Goal: Task Accomplishment & Management: Complete application form

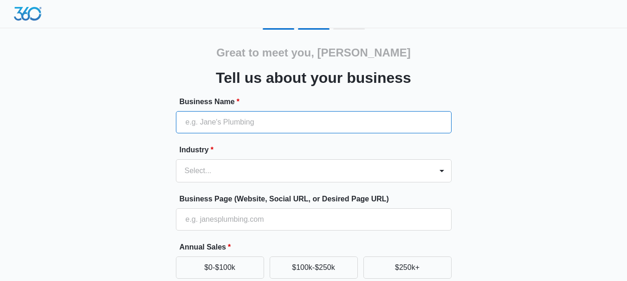
click at [277, 128] on input "Business Name *" at bounding box center [313, 122] width 275 height 22
paste input "Udaipur escort"
type input "Udaipur escort"
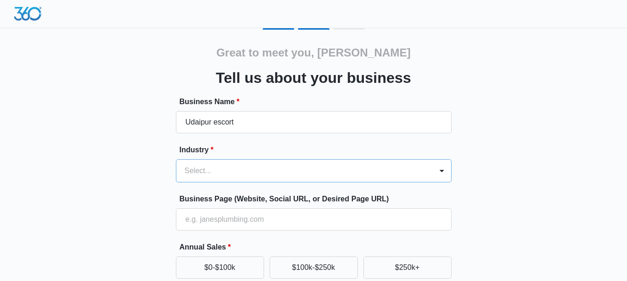
click at [225, 166] on div at bounding box center [303, 171] width 236 height 13
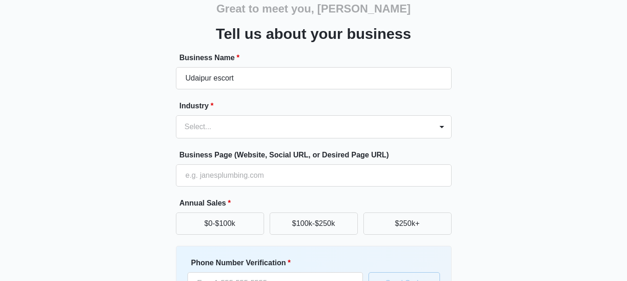
scroll to position [51, 0]
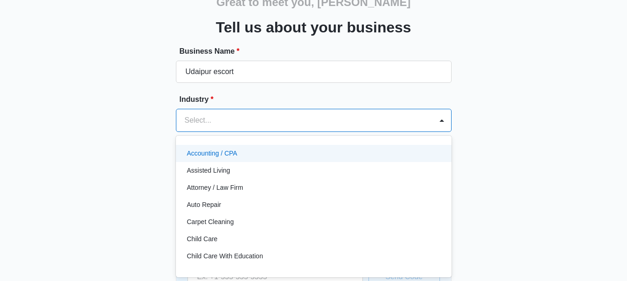
click at [220, 116] on div at bounding box center [303, 120] width 236 height 13
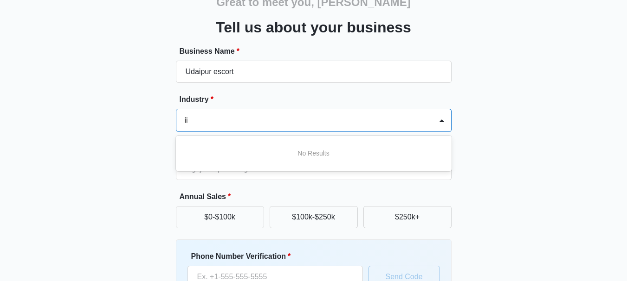
type input "i"
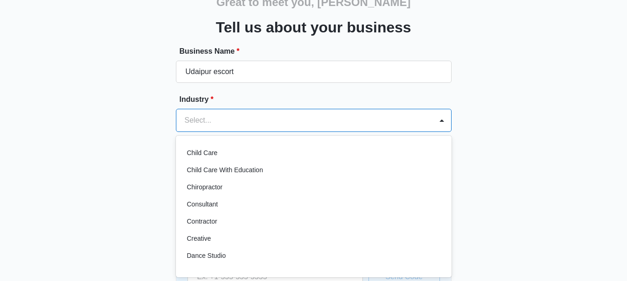
scroll to position [139, 0]
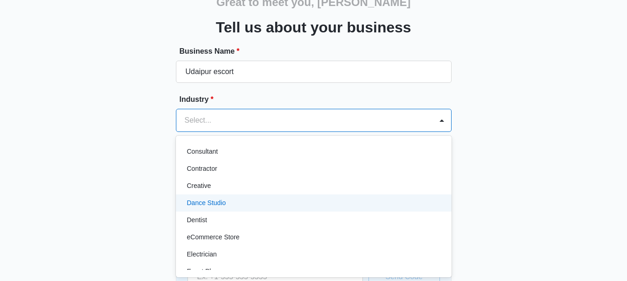
click at [228, 205] on div "Dance Studio" at bounding box center [312, 203] width 251 height 10
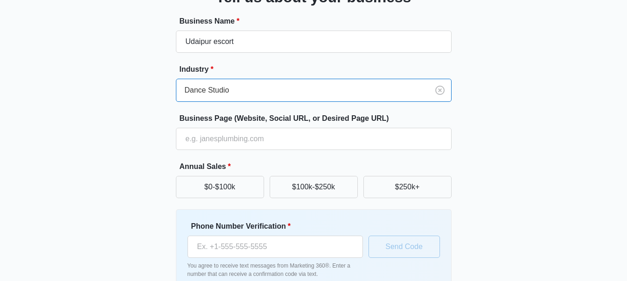
scroll to position [97, 0]
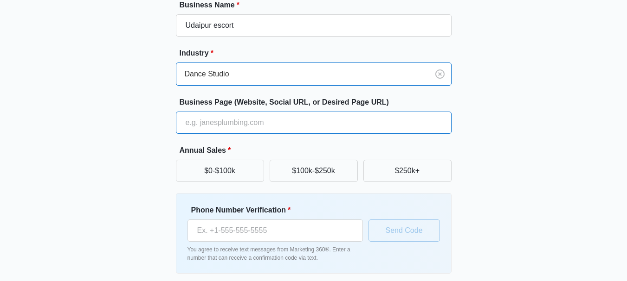
click at [233, 122] on input "Business Page (Website, Social URL, or Desired Page URL)" at bounding box center [313, 123] width 275 height 22
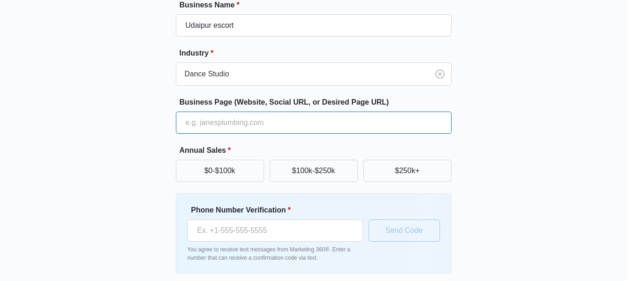
paste input "https://udaipur.mayabansal.net/"
type input "https://udaipur.mayabansal.net/"
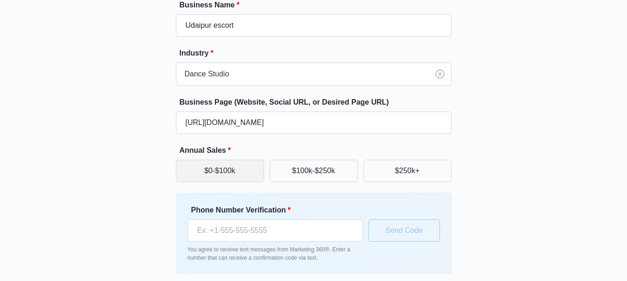
click at [218, 171] on button "$0-$100k" at bounding box center [220, 171] width 88 height 22
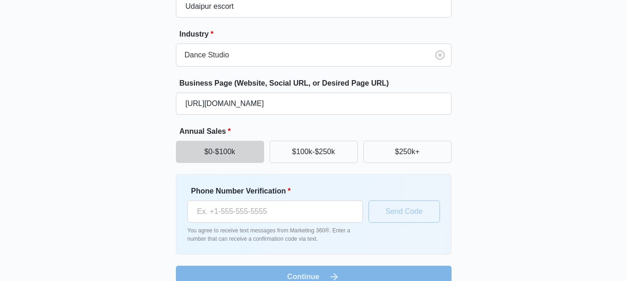
scroll to position [134, 0]
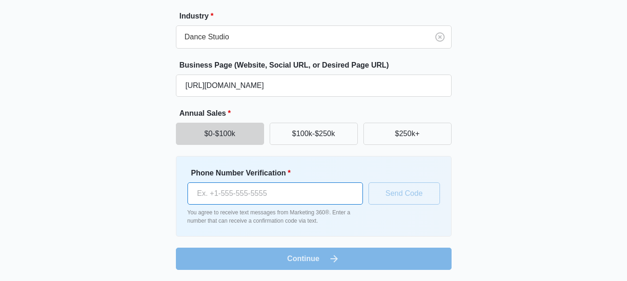
click at [234, 186] on input "Phone Number Verification *" at bounding box center [274, 194] width 175 height 22
click at [249, 274] on div "Great to meet you, Maya Tell us about your business Business Name * Udaipur esc…" at bounding box center [313, 87] width 556 height 387
click at [291, 129] on button "$100k-$250k" at bounding box center [313, 134] width 88 height 22
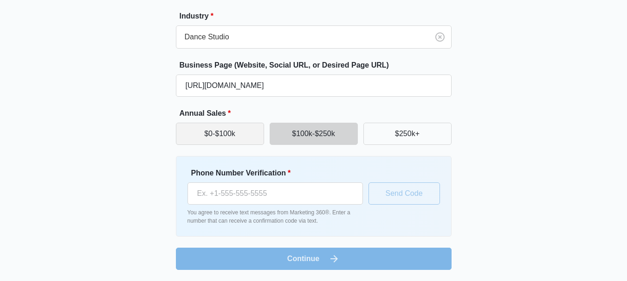
click at [234, 129] on button "$0-$100k" at bounding box center [220, 134] width 88 height 22
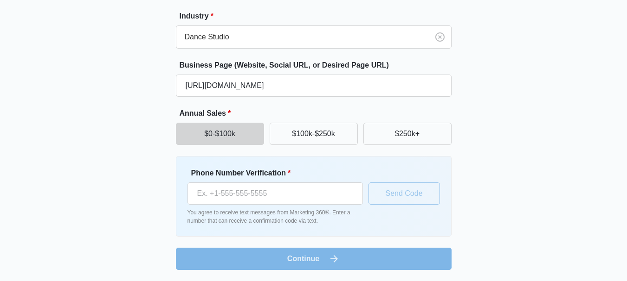
click at [265, 256] on form "Business Name * Udaipur escort Industry * Dance Studio Business Page (Website, …" at bounding box center [313, 116] width 275 height 308
click at [270, 204] on input "Phone Number Verification *" at bounding box center [274, 194] width 175 height 22
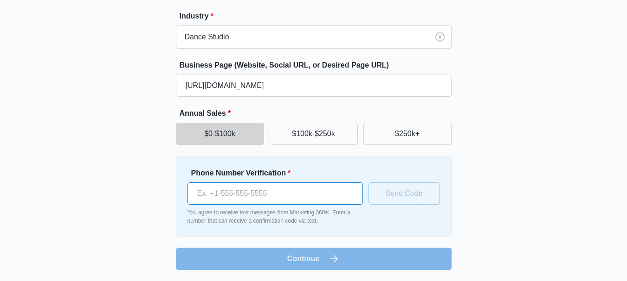
click at [270, 204] on input "Phone Number Verification *" at bounding box center [274, 194] width 175 height 22
click at [271, 199] on input "Phone Number Verification *" at bounding box center [274, 194] width 175 height 22
click at [275, 211] on p "You agree to receive text messages from Marketing 360®. Enter a number that can…" at bounding box center [274, 217] width 175 height 17
click at [280, 205] on div "Phone Number Verification * You agree to receive text messages from Marketing 3…" at bounding box center [274, 197] width 175 height 58
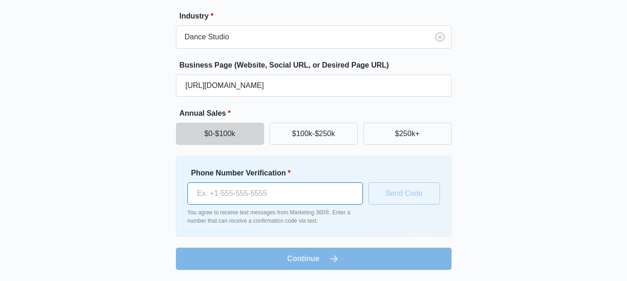
click at [281, 203] on input "Phone Number Verification *" at bounding box center [274, 194] width 175 height 22
click at [295, 268] on form "Business Name * Udaipur escort Industry * Dance Studio Business Page (Website, …" at bounding box center [313, 116] width 275 height 308
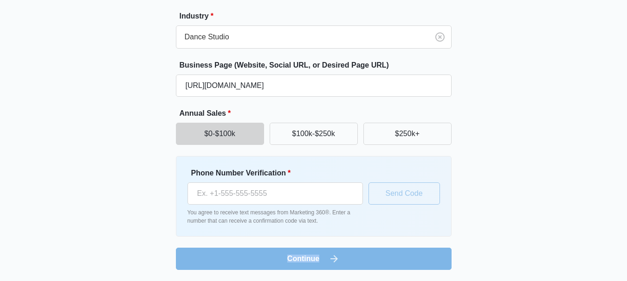
click at [295, 268] on form "Business Name * Udaipur escort Industry * Dance Studio Business Page (Website, …" at bounding box center [313, 116] width 275 height 308
click at [298, 266] on form "Business Name * Udaipur escort Industry * Dance Studio Business Page (Website, …" at bounding box center [313, 116] width 275 height 308
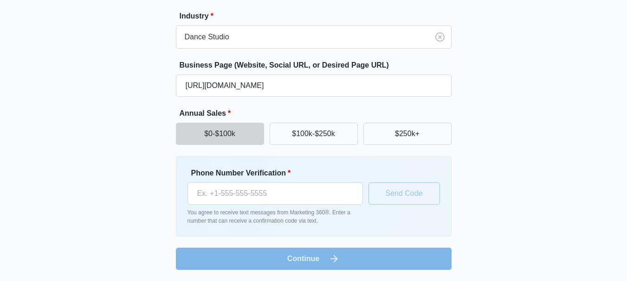
click at [298, 266] on form "Business Name * Udaipur escort Industry * Dance Studio Business Page (Website, …" at bounding box center [313, 116] width 275 height 308
click at [306, 254] on form "Business Name * Udaipur escort Industry * Dance Studio Business Page (Website, …" at bounding box center [313, 116] width 275 height 308
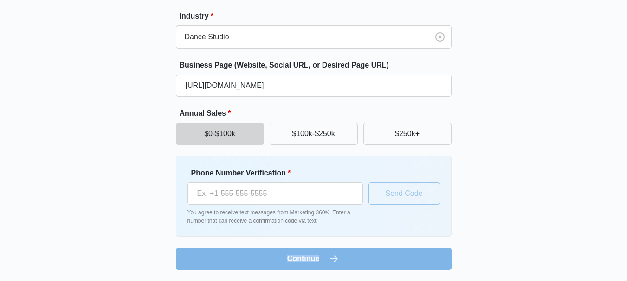
click at [306, 254] on form "Business Name * Udaipur escort Industry * Dance Studio Business Page (Website, …" at bounding box center [313, 116] width 275 height 308
click at [360, 260] on form "Business Name * Udaipur escort Industry * Dance Studio Business Page (Website, …" at bounding box center [313, 116] width 275 height 308
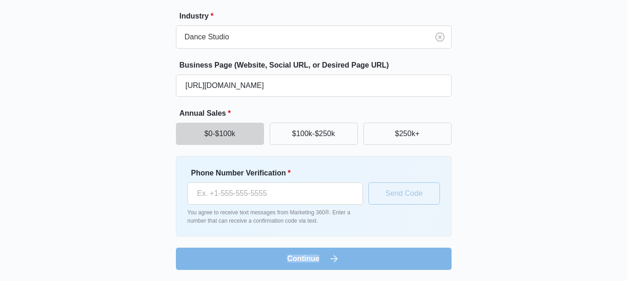
click at [360, 260] on form "Business Name * Udaipur escort Industry * Dance Studio Business Page (Website, …" at bounding box center [313, 116] width 275 height 308
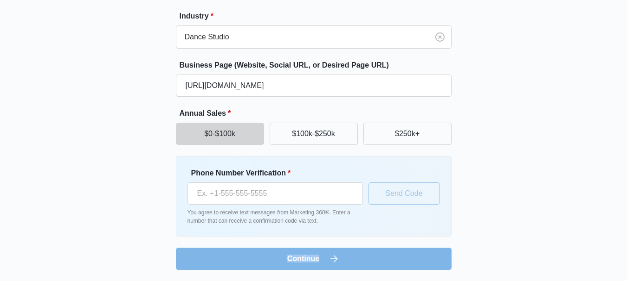
click at [360, 260] on form "Business Name * Udaipur escort Industry * Dance Studio Business Page (Website, …" at bounding box center [313, 116] width 275 height 308
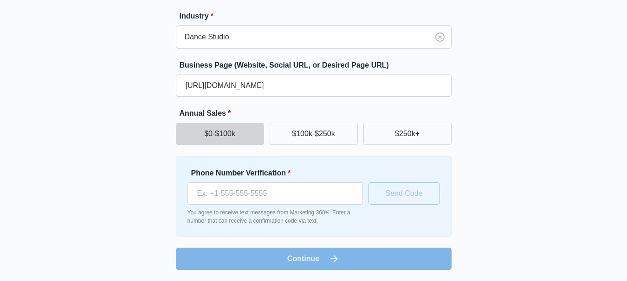
click at [360, 260] on form "Business Name * Udaipur escort Industry * Dance Studio Business Page (Website, …" at bounding box center [313, 116] width 275 height 308
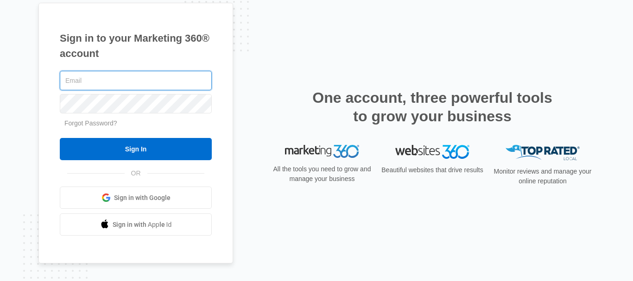
click at [121, 89] on input "text" at bounding box center [136, 80] width 152 height 19
paste input "nightwithmaya@gmail.com"
type input "nightwithmaya@gmail.com"
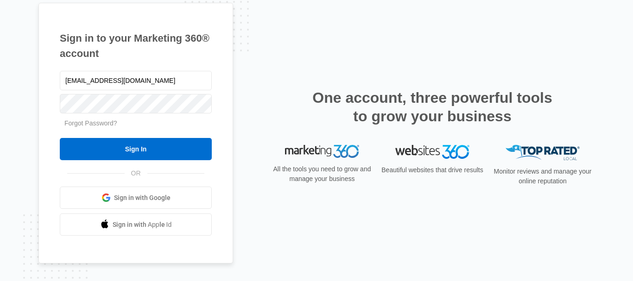
click at [60, 138] on input "Sign In" at bounding box center [136, 149] width 152 height 22
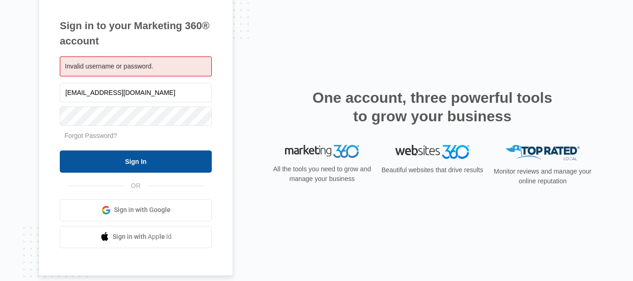
click at [82, 170] on input "Sign In" at bounding box center [136, 162] width 152 height 22
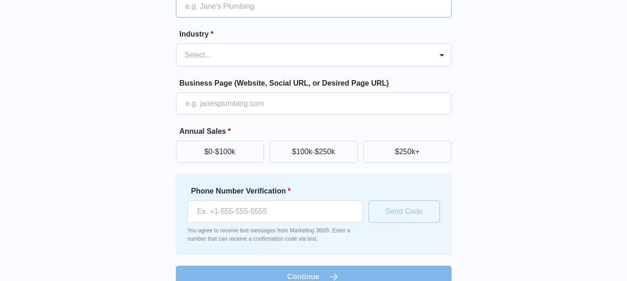
scroll to position [134, 0]
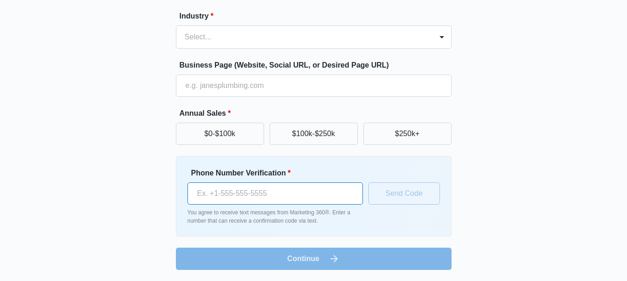
click at [262, 191] on input "Phone Number Verification *" at bounding box center [274, 194] width 175 height 22
click at [295, 147] on form "Business Name * Industry * Select... Business Page (Website, Social URL, or Des…" at bounding box center [313, 116] width 275 height 308
click at [298, 132] on button "$100k-$250k" at bounding box center [313, 134] width 88 height 22
click at [291, 190] on input "Phone Number Verification *" at bounding box center [274, 194] width 175 height 22
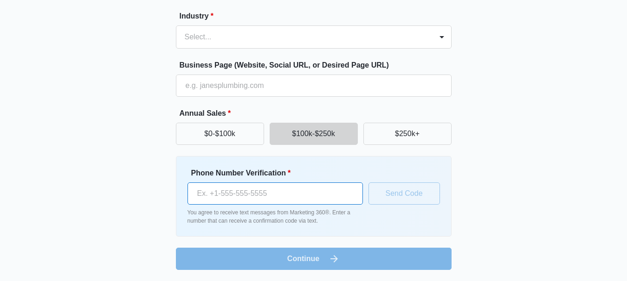
click at [291, 190] on input "Phone Number Verification *" at bounding box center [274, 194] width 175 height 22
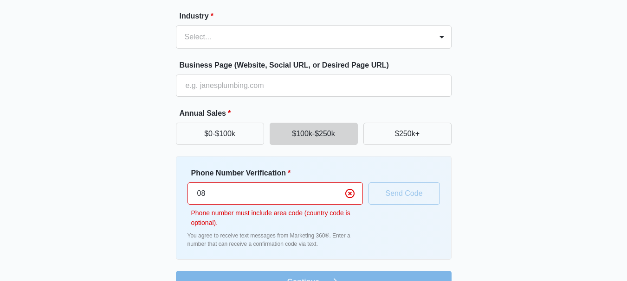
type input "0"
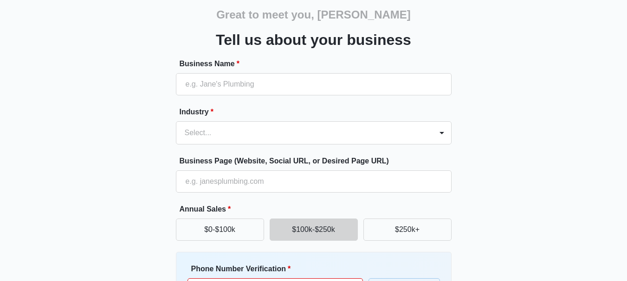
scroll to position [25, 0]
